Goal: Task Accomplishment & Management: Complete application form

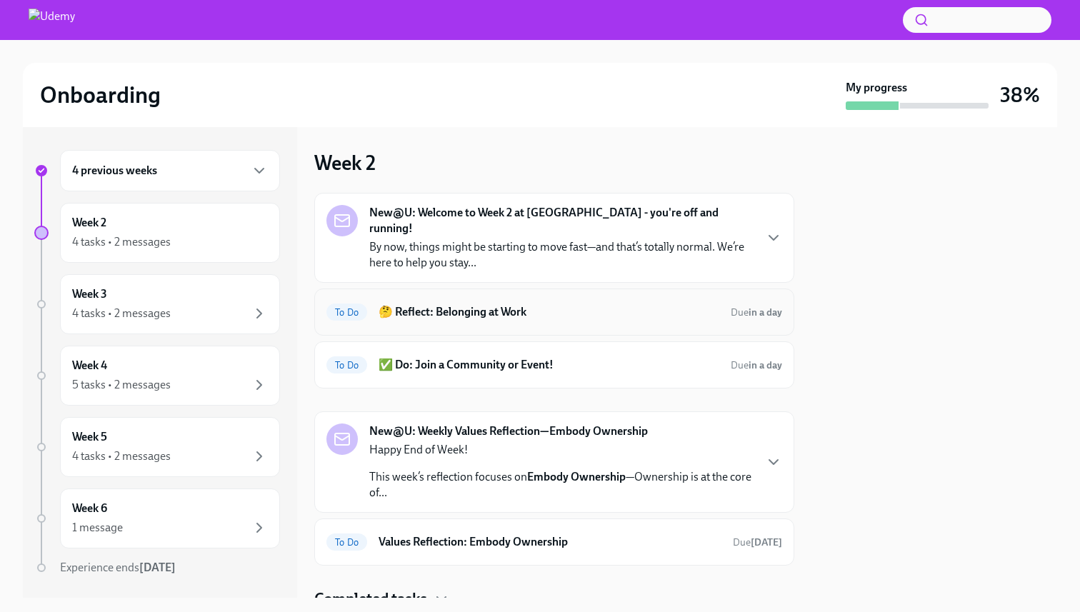
click at [546, 304] on h6 "🤔 Reflect: Belonging at Work" at bounding box center [549, 312] width 341 height 16
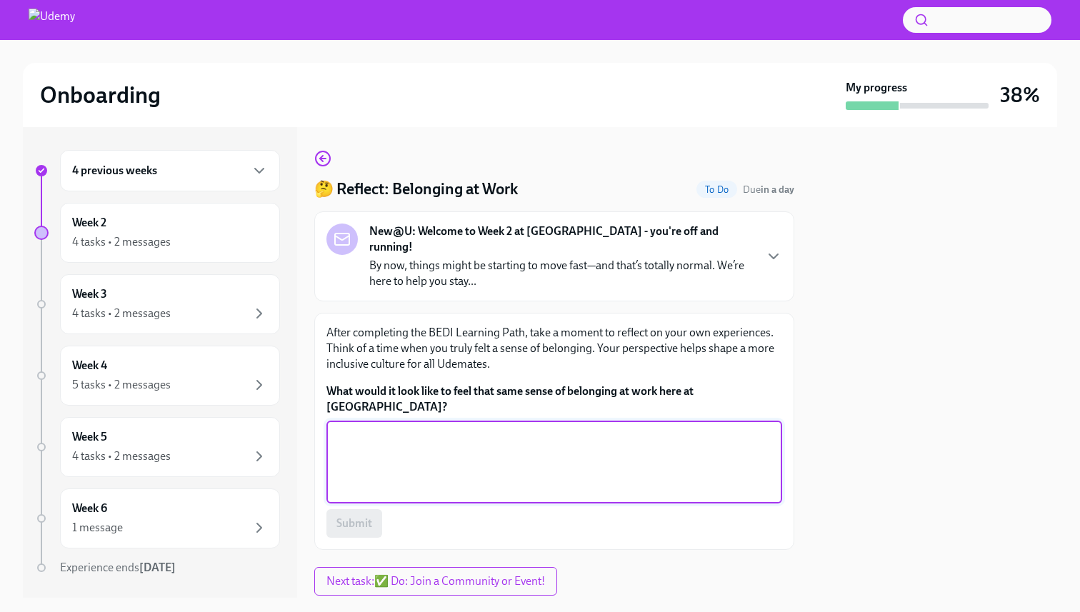
click at [501, 428] on textarea "What would it look like to feel that same sense of belonging at work here at [G…" at bounding box center [554, 462] width 439 height 69
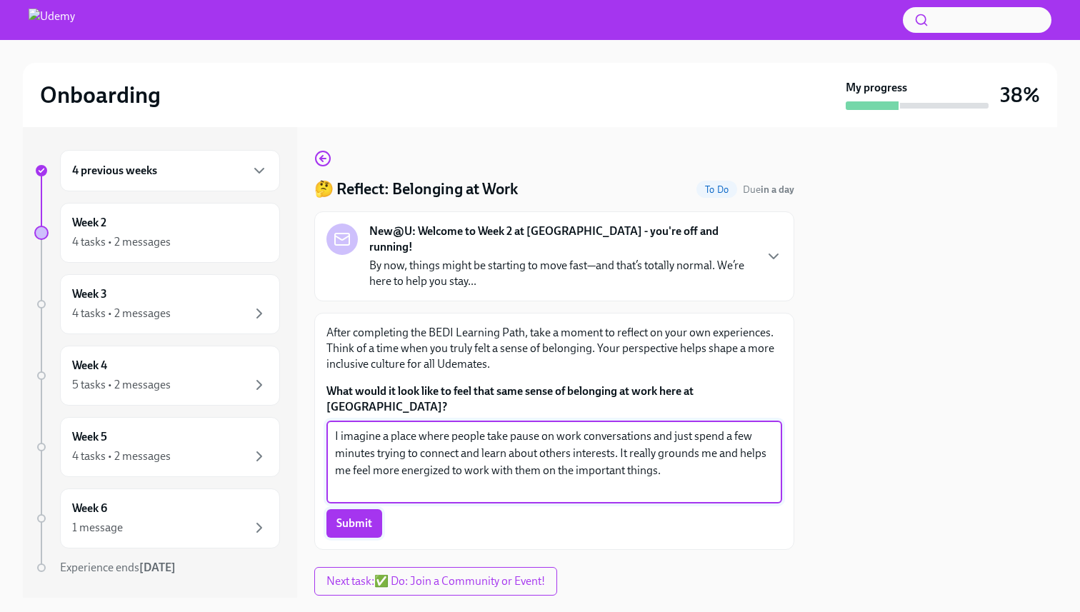
type textarea "I imagine a place where people take pause on work conversations and just spend …"
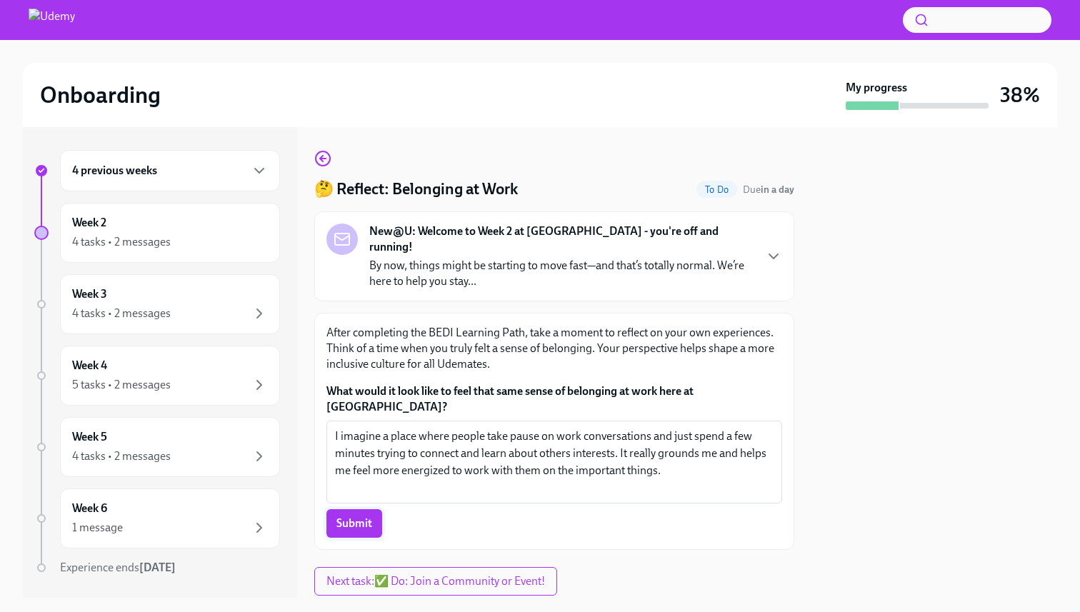
click at [356, 516] on span "Submit" at bounding box center [354, 523] width 36 height 14
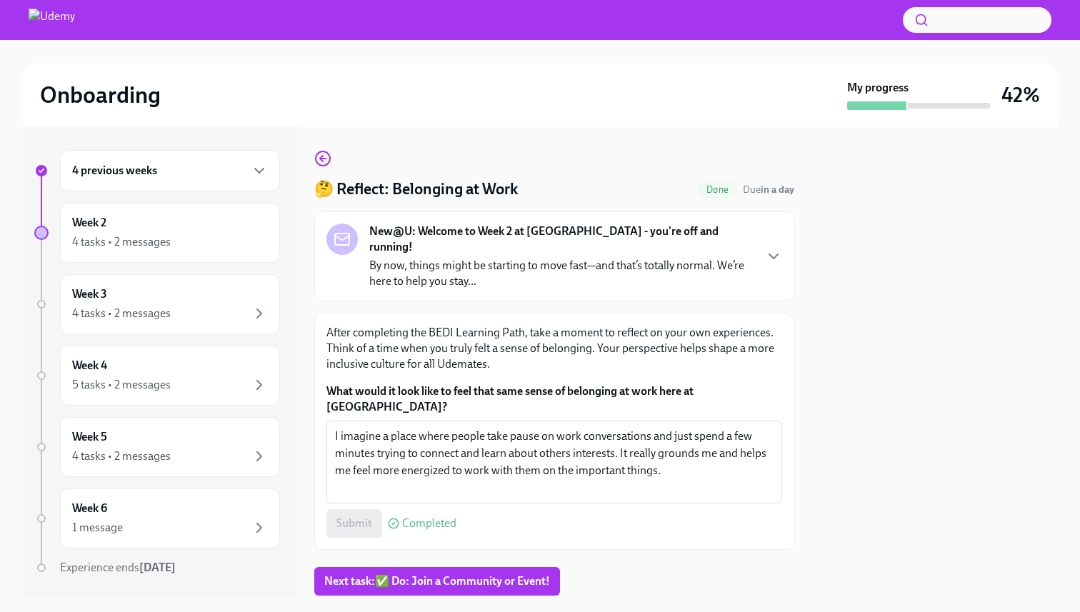
scroll to position [12, 0]
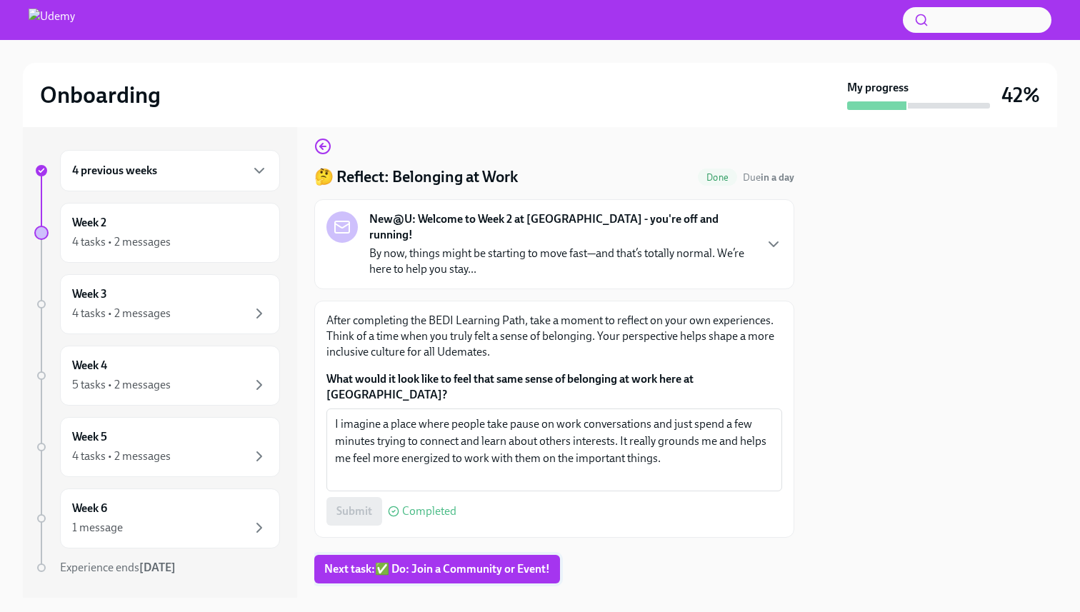
click at [509, 562] on span "Next task : ✅ Do: Join a Community or Event!" at bounding box center [437, 569] width 226 height 14
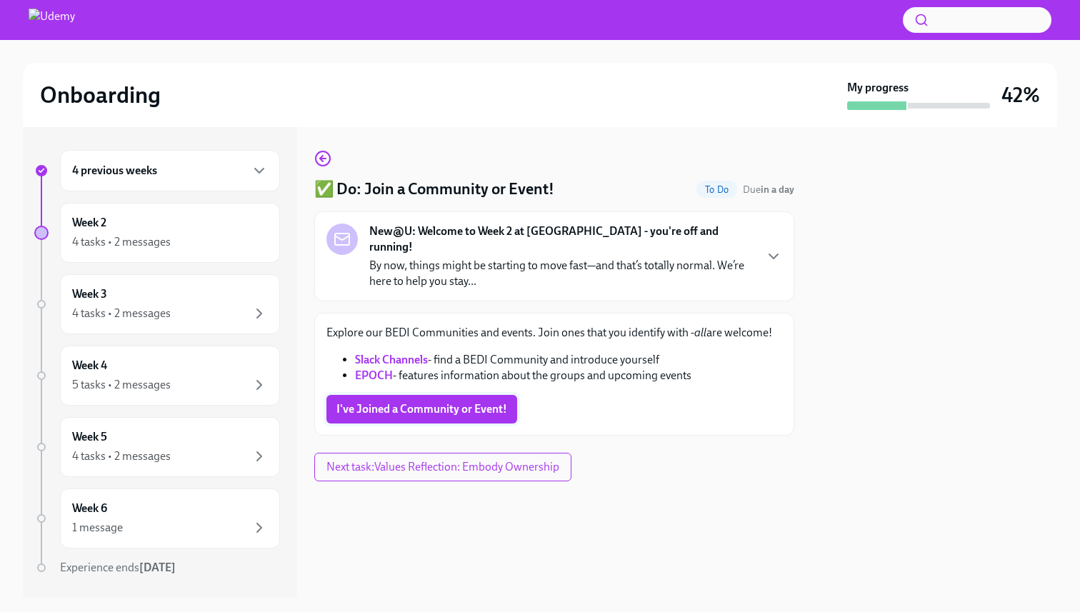
click at [489, 402] on span "I've Joined a Community or Event!" at bounding box center [421, 409] width 171 height 14
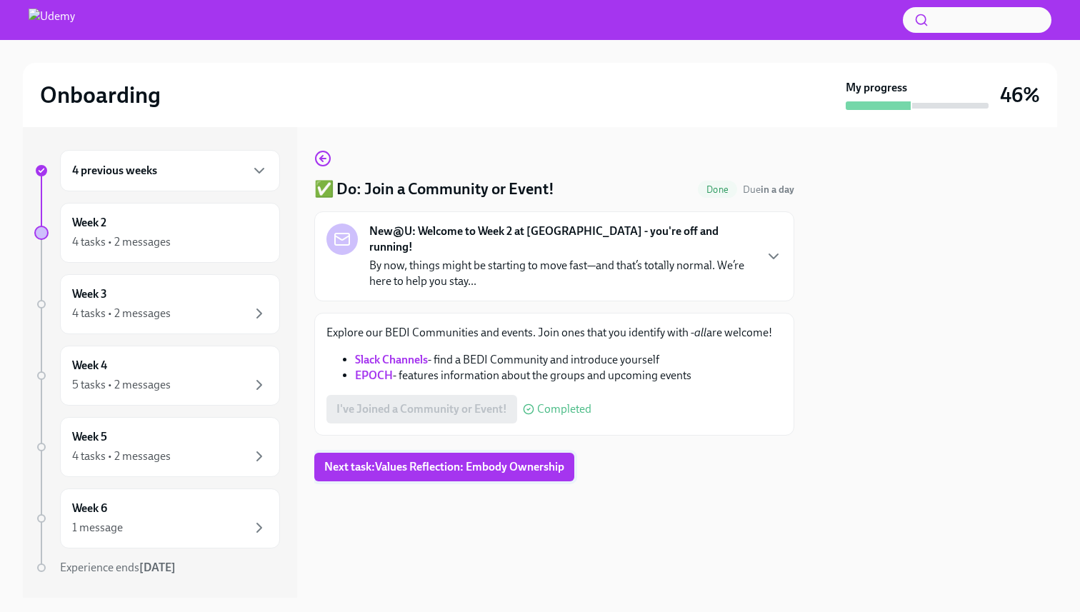
click at [466, 459] on button "Next task : Values Reflection: Embody Ownership" at bounding box center [444, 467] width 260 height 29
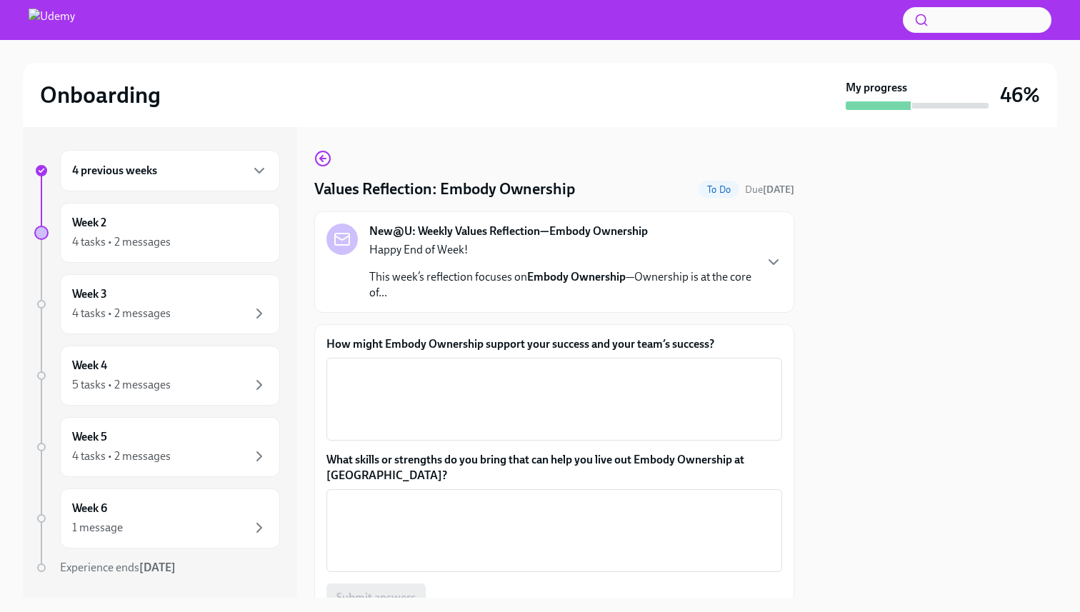
click at [759, 267] on div "New@U: Weekly Values Reflection—Embody Ownership Happy End of Week! This week’s…" at bounding box center [554, 262] width 456 height 77
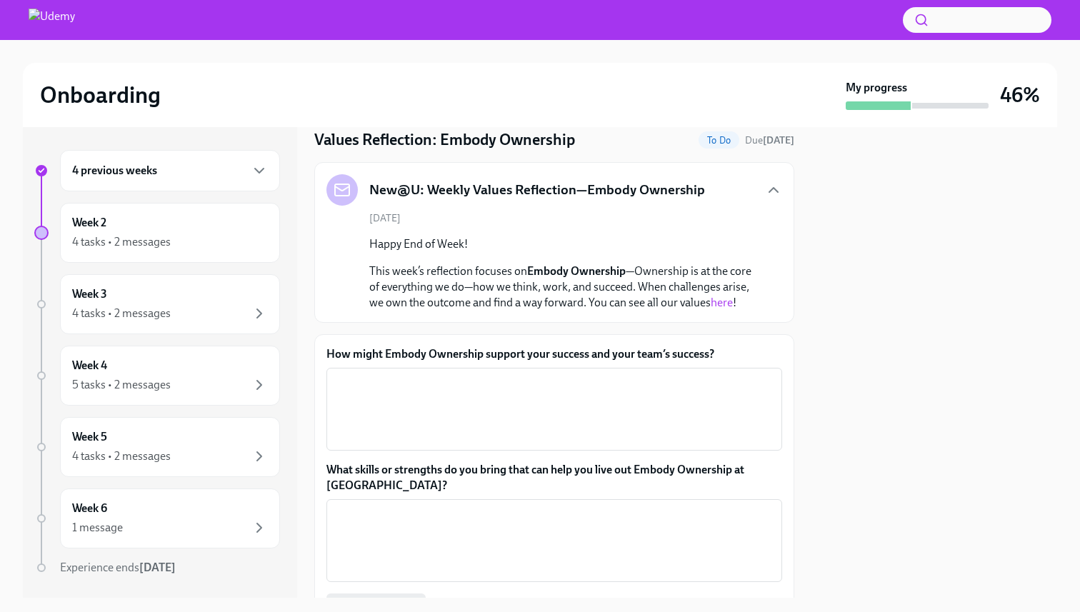
scroll to position [51, 0]
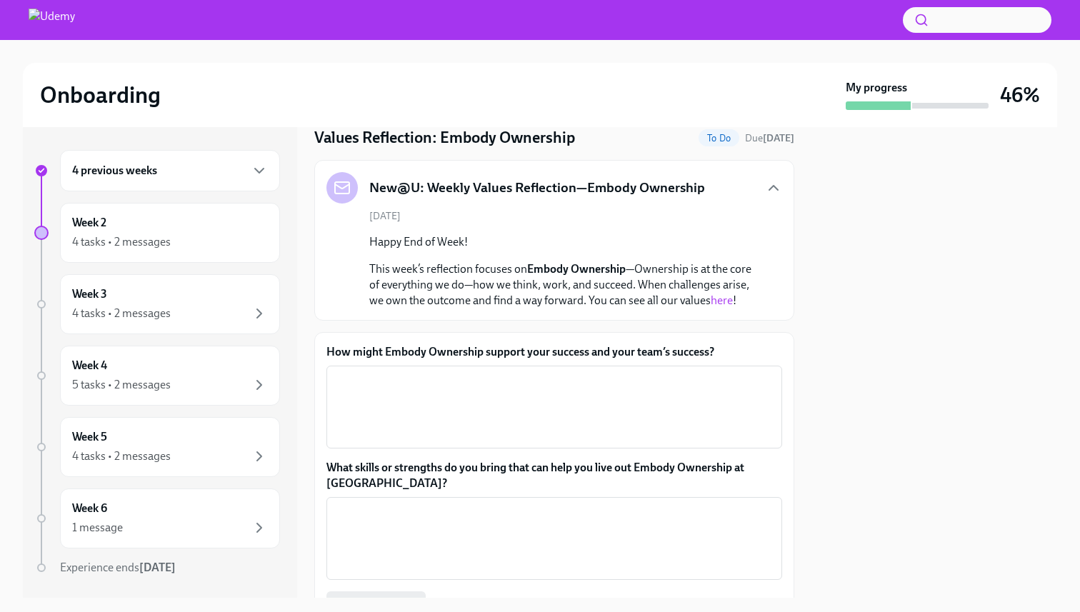
click at [716, 304] on link "here" at bounding box center [722, 301] width 22 height 14
click at [366, 416] on textarea "How might Embody Ownership support your success and your team’s success?" at bounding box center [554, 407] width 439 height 69
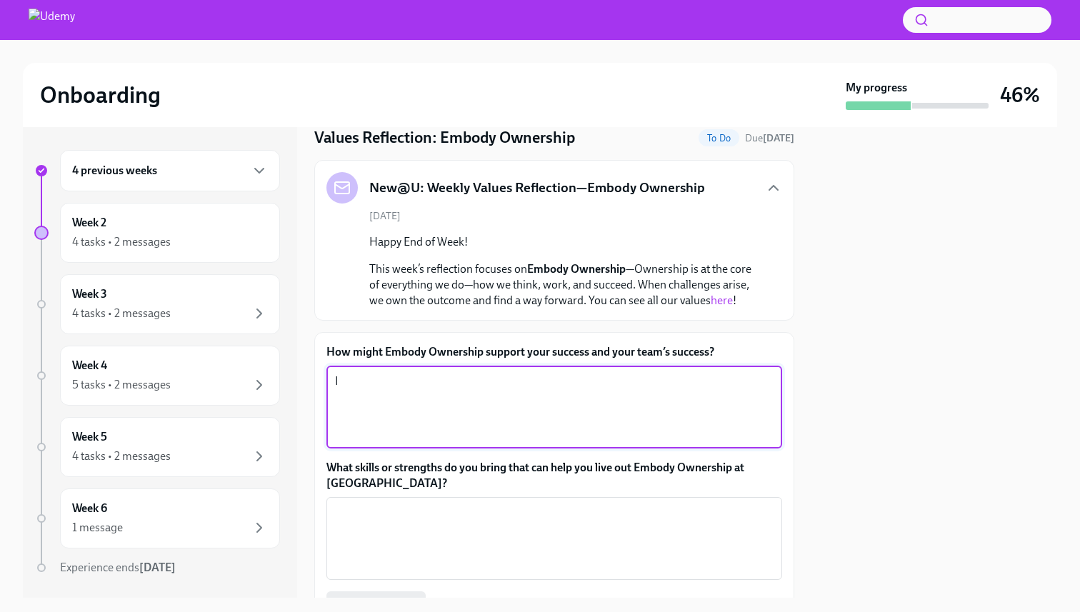
type textarea "I"
click at [394, 381] on textarea "My mind meetly goes to one's own personal brand" at bounding box center [554, 407] width 439 height 69
click at [624, 381] on textarea "My mind immediately goes to one's own personal brand" at bounding box center [554, 407] width 439 height 69
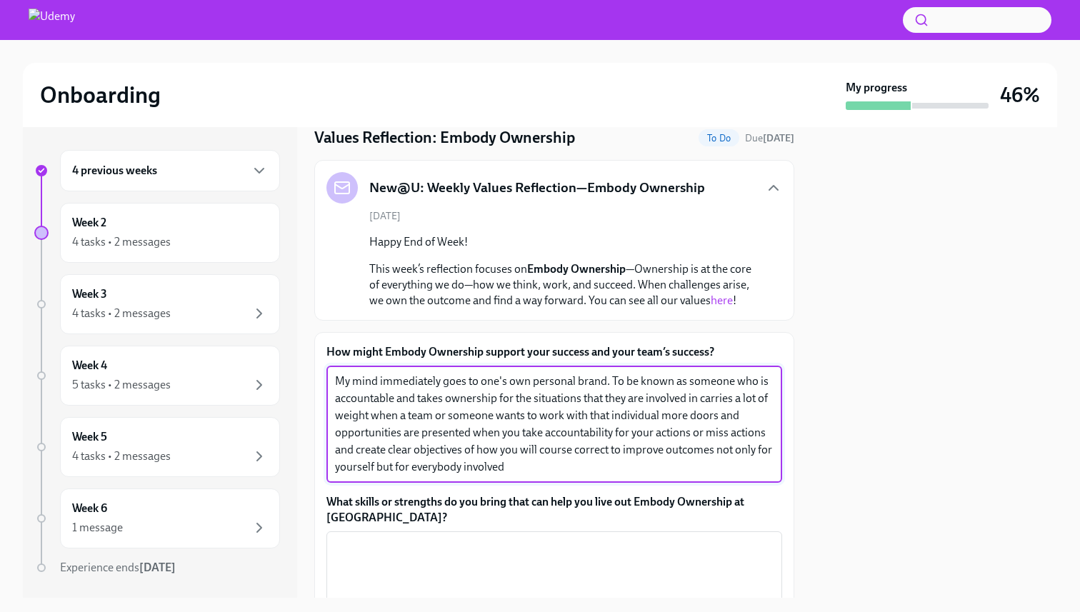
click at [449, 406] on textarea "My mind immediately goes to one's own personal brand. To be known as someone wh…" at bounding box center [554, 424] width 439 height 103
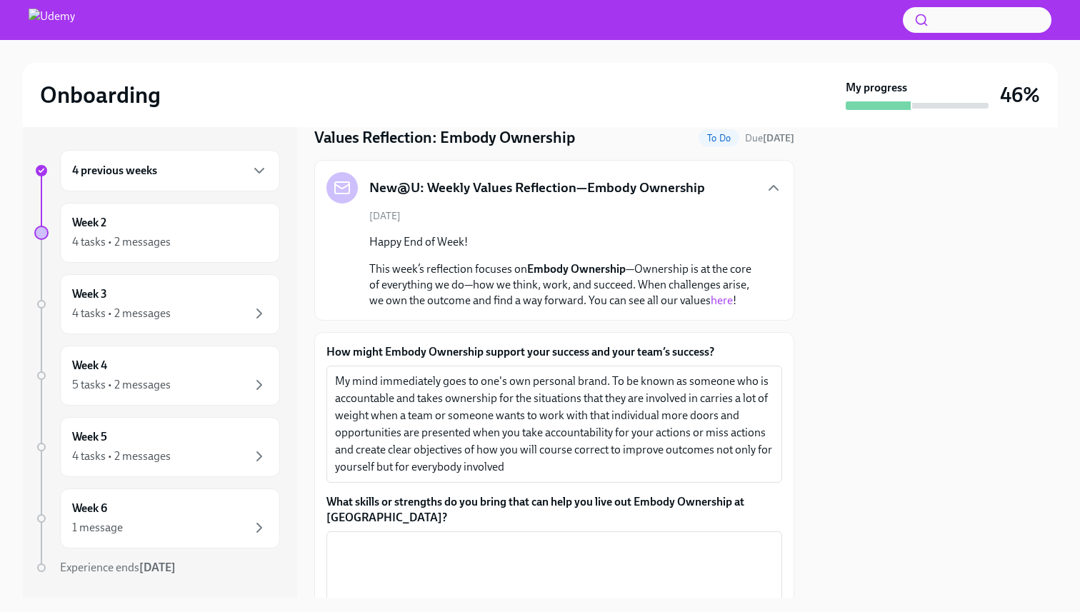
click at [425, 351] on label "How might Embody Ownership support your success and your team’s success?" at bounding box center [554, 352] width 456 height 16
click at [425, 373] on textarea "My mind immediately goes to one's own personal brand. To be known as someone wh…" at bounding box center [554, 424] width 439 height 103
click at [425, 351] on label "How might Embody Ownership support your success and your team’s success?" at bounding box center [554, 352] width 456 height 16
click at [425, 373] on textarea "My mind immediately goes to one's own personal brand. To be known as someone wh…" at bounding box center [554, 424] width 439 height 103
click at [425, 351] on label "How might Embody Ownership support your success and your team’s success?" at bounding box center [554, 352] width 456 height 16
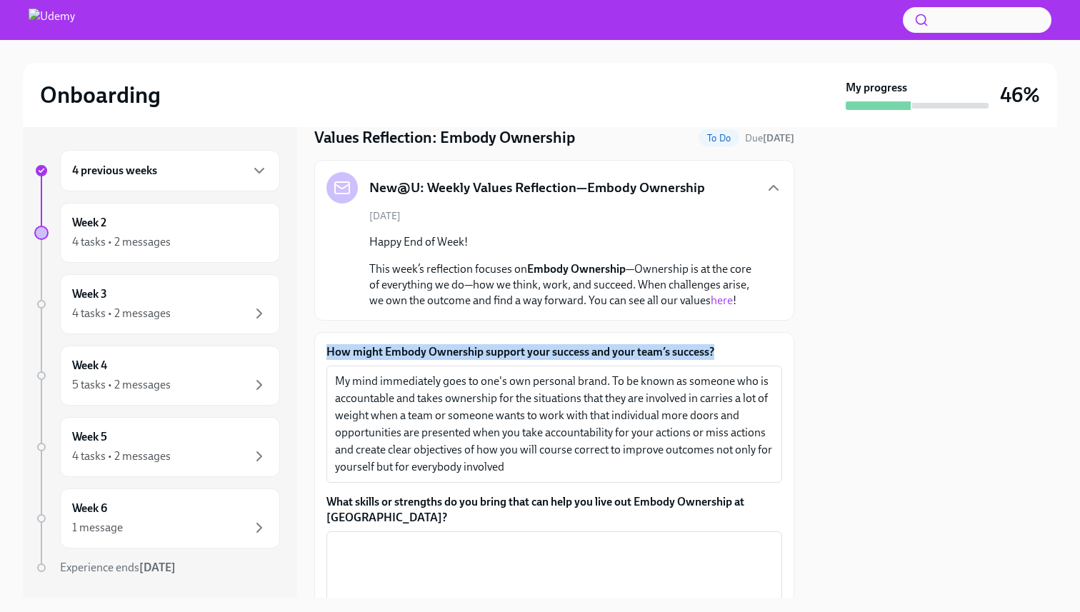
click at [425, 373] on textarea "My mind immediately goes to one's own personal brand. To be known as someone wh…" at bounding box center [554, 424] width 439 height 103
click at [379, 393] on textarea "My mind immediately goes to one's own personal brand. To be known as someone wh…" at bounding box center [554, 424] width 439 height 103
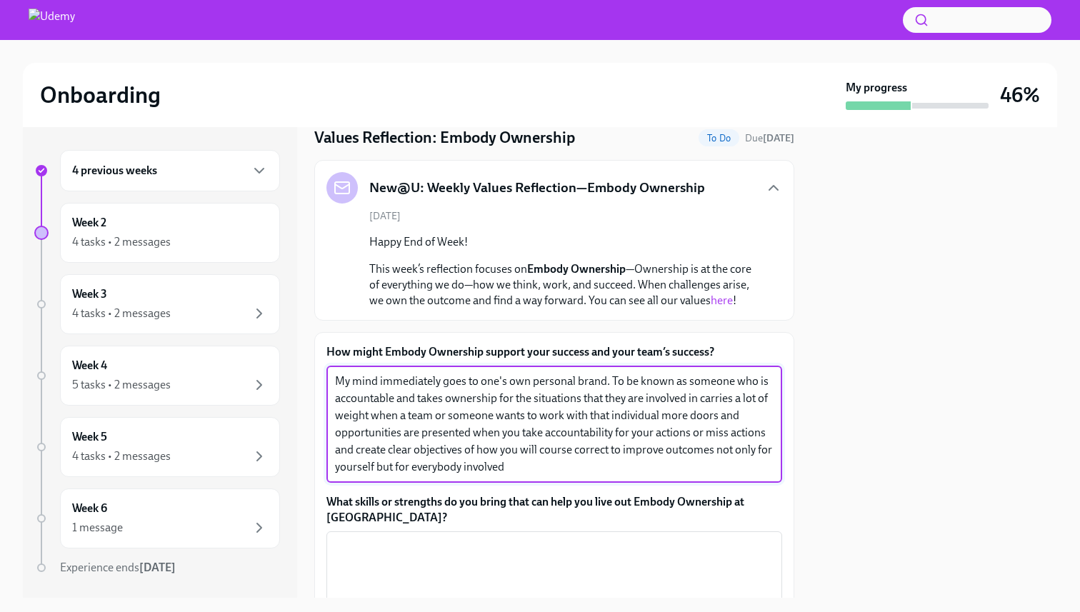
click at [379, 393] on textarea "My mind immediately goes to one's own personal brand. To be known as someone wh…" at bounding box center [554, 424] width 439 height 103
paste textarea "“When I think about embodying ownership, my mind immediately goes to personal b…"
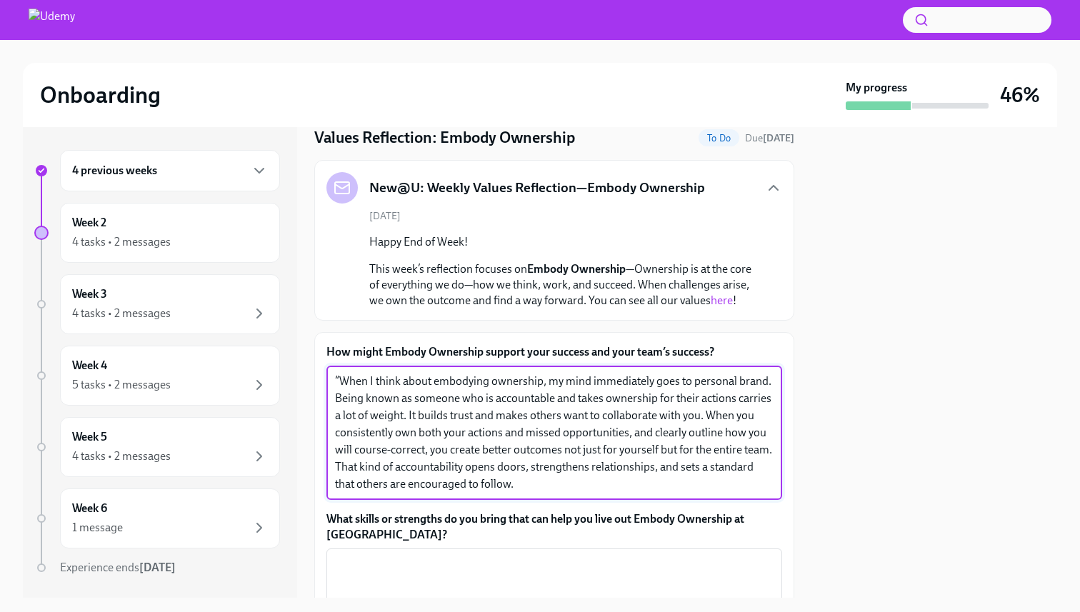
click at [388, 446] on textarea "“When I think about embodying ownership, my mind immediately goes to personal b…" at bounding box center [554, 433] width 439 height 120
click at [341, 373] on textarea "“When I think about embodying ownership, my mind immediately goes to personal b…" at bounding box center [554, 433] width 439 height 120
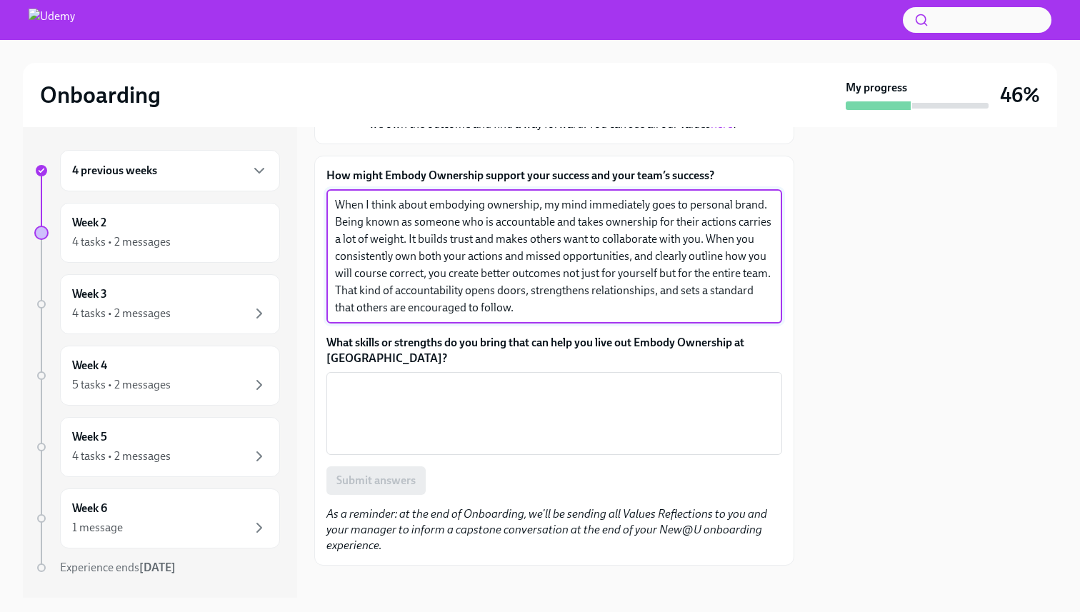
scroll to position [241, 0]
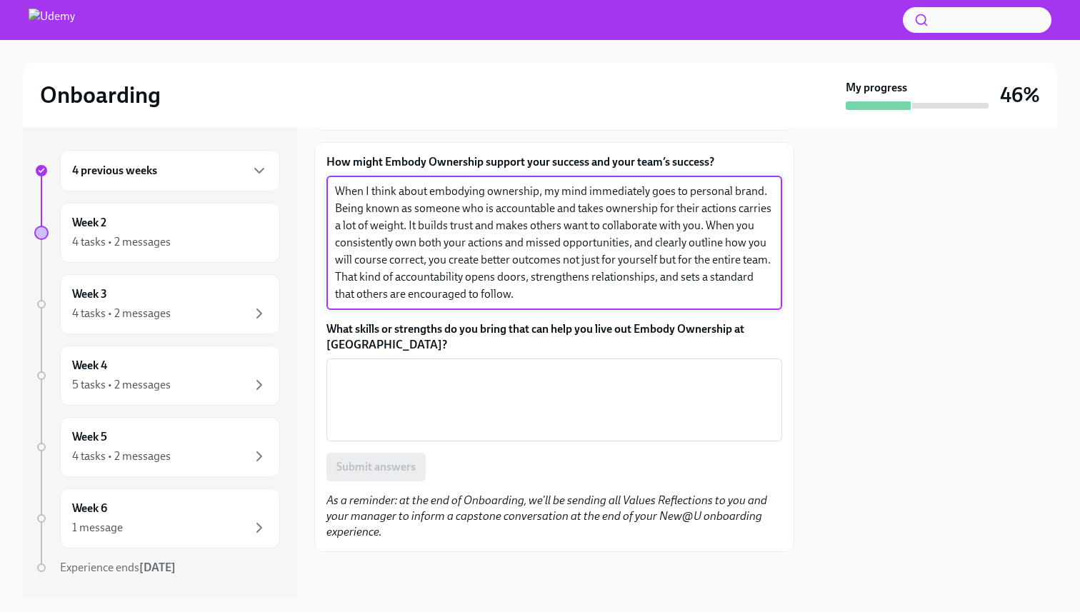
type textarea "When I think about embodying ownership, my mind immediately goes to personal br…"
click at [379, 323] on label "What skills or strengths do you bring that can help you live out Embody Ownersh…" at bounding box center [554, 336] width 456 height 31
click at [379, 366] on textarea "What skills or strengths do you bring that can help you live out Embody Ownersh…" at bounding box center [554, 400] width 439 height 69
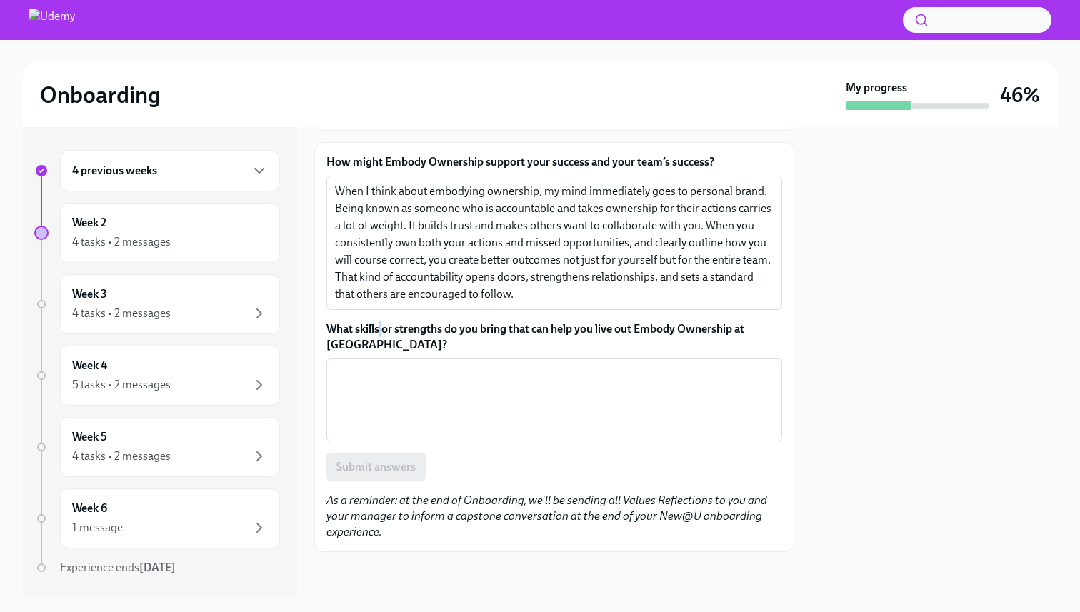
click at [379, 323] on label "What skills or strengths do you bring that can help you live out Embody Ownersh…" at bounding box center [554, 336] width 456 height 31
click at [379, 366] on textarea "What skills or strengths do you bring that can help you live out Embody Ownersh…" at bounding box center [554, 400] width 439 height 69
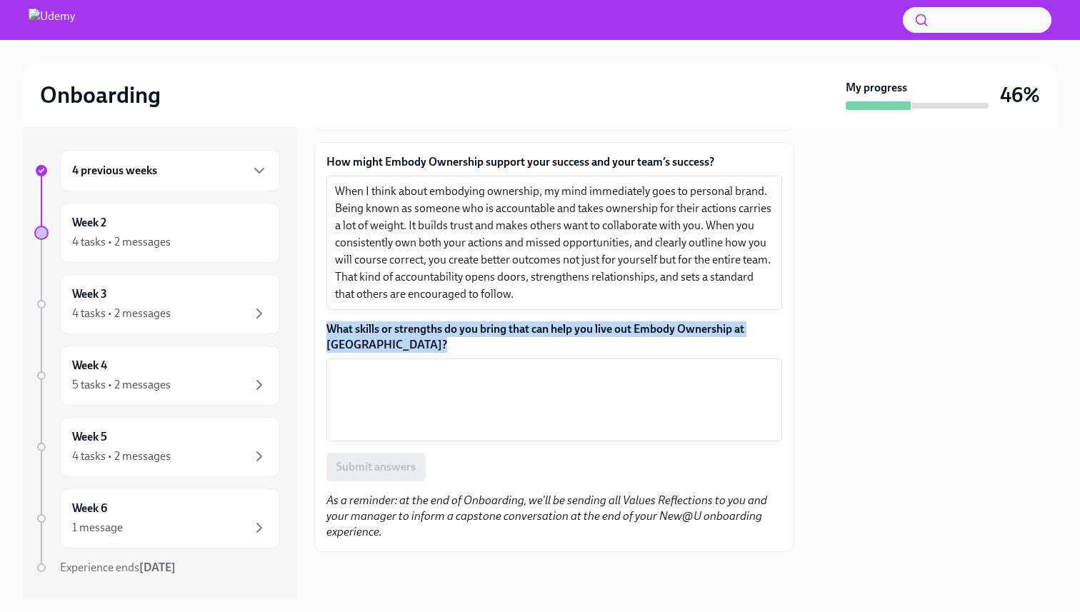
click at [379, 323] on label "What skills or strengths do you bring that can help you live out Embody Ownersh…" at bounding box center [554, 336] width 456 height 31
click at [379, 366] on textarea "What skills or strengths do you bring that can help you live out Embody Ownersh…" at bounding box center [554, 400] width 439 height 69
copy label "What skills or strengths do you bring that can help you live out Embody Ownersh…"
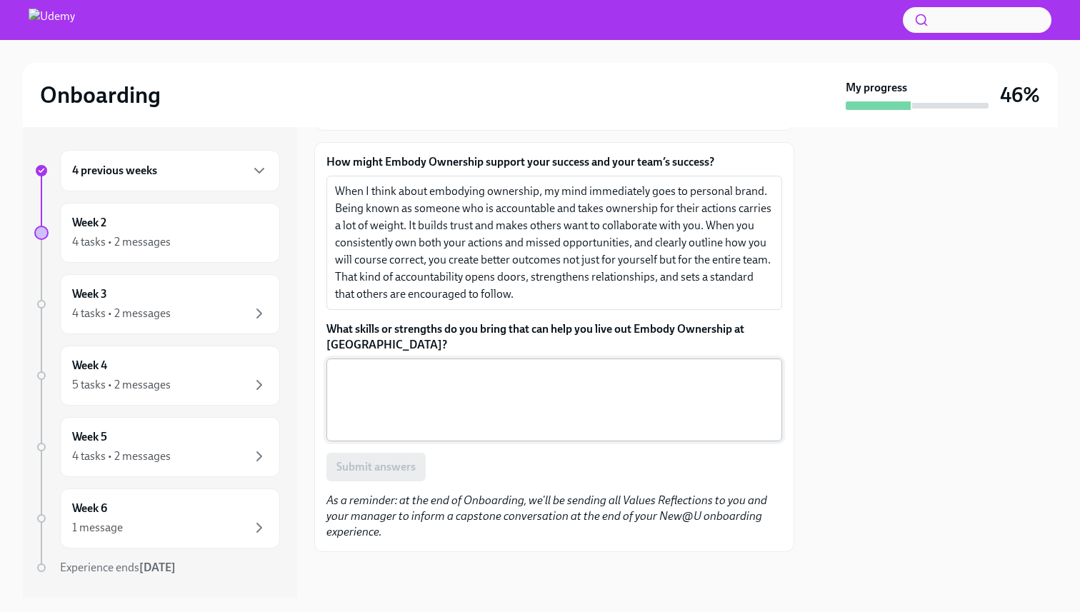
click at [535, 419] on textarea "What skills or strengths do you bring that can help you live out Embody Ownersh…" at bounding box center [554, 400] width 439 height 69
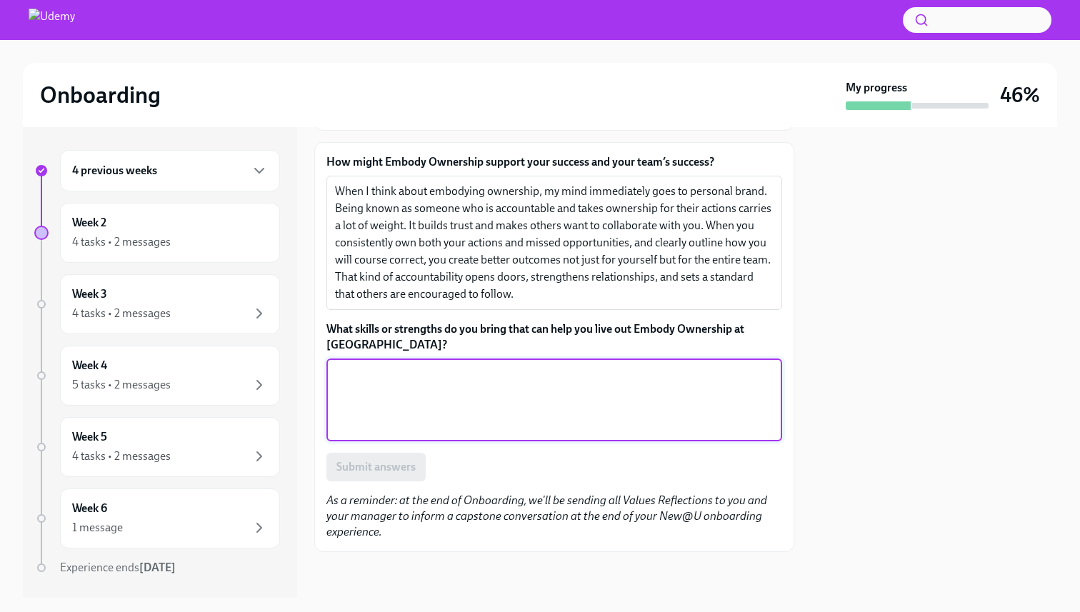
paste textarea "One of my strongest skills is taking feedback and quickly putting it into actio…"
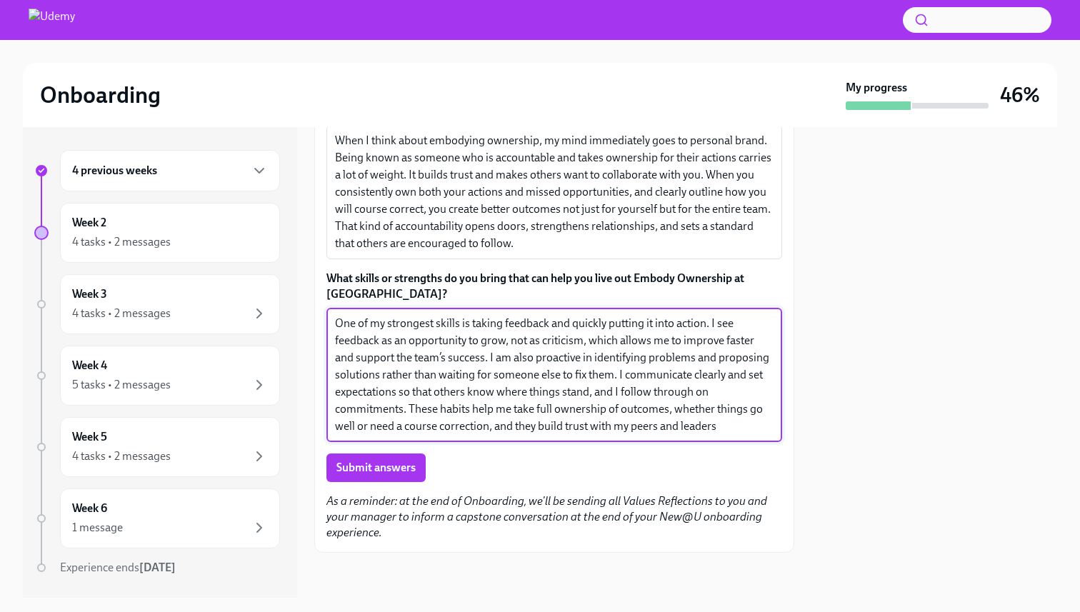
scroll to position [293, 0]
type textarea "One of my strongest skills is taking feedback and quickly putting it into actio…"
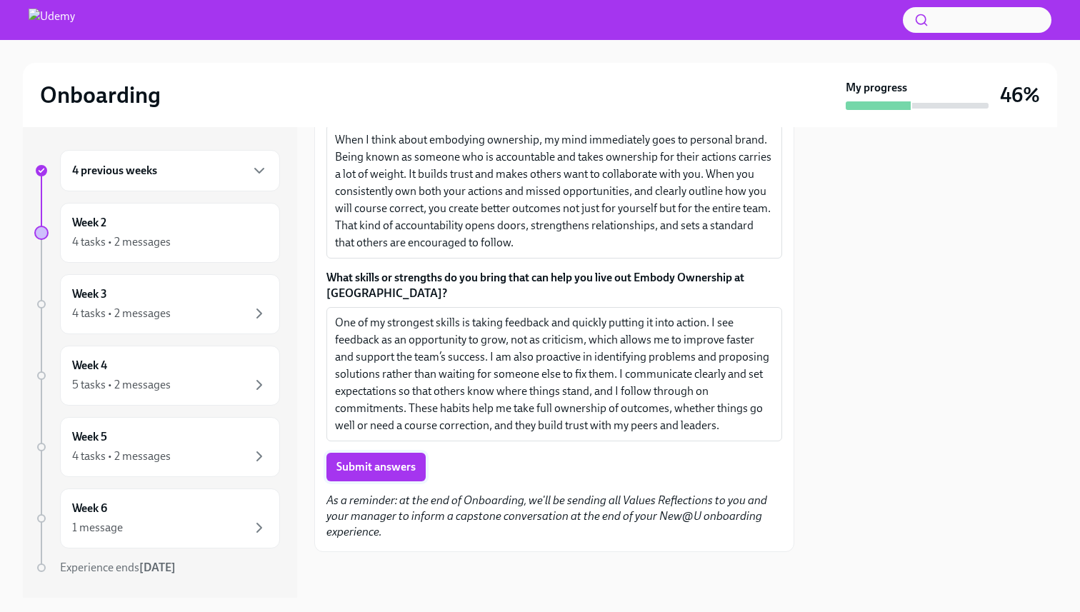
click at [418, 476] on button "Submit answers" at bounding box center [375, 467] width 99 height 29
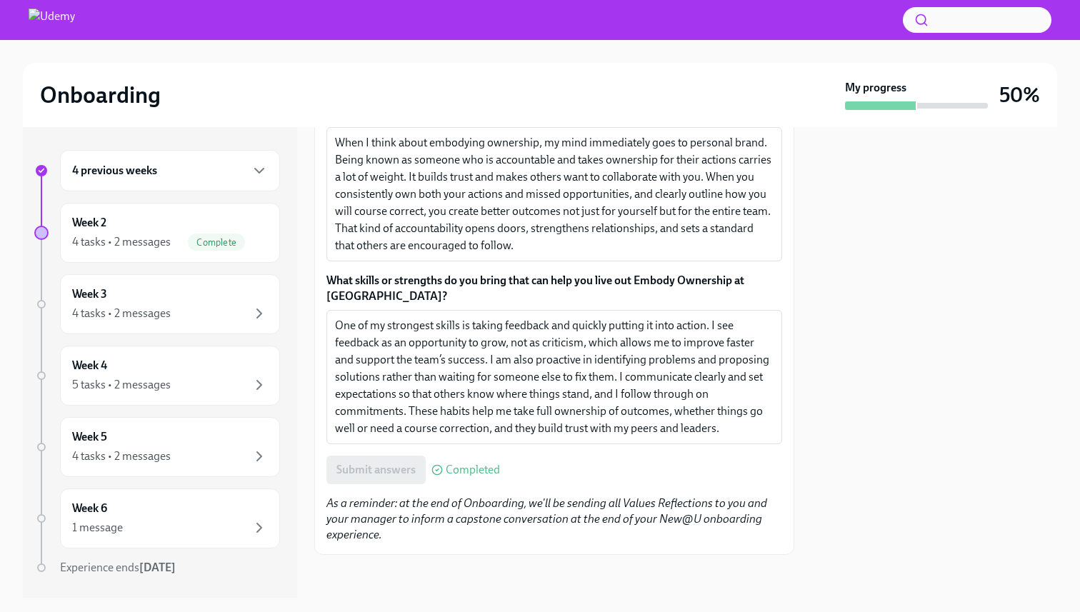
scroll to position [234, 0]
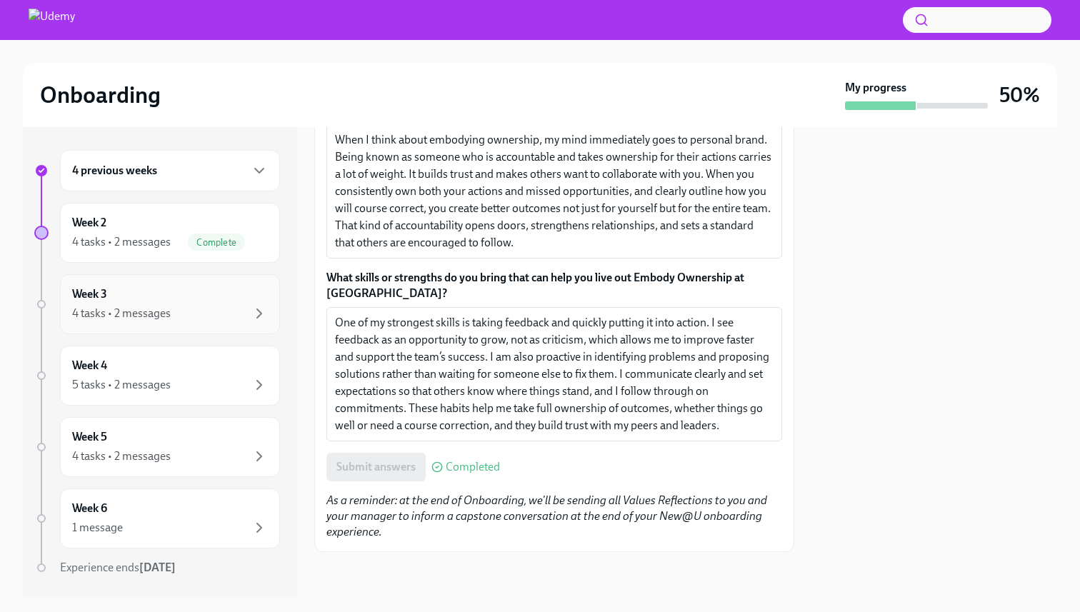
click at [221, 316] on div "4 tasks • 2 messages" at bounding box center [170, 313] width 196 height 17
